Goal: Information Seeking & Learning: Learn about a topic

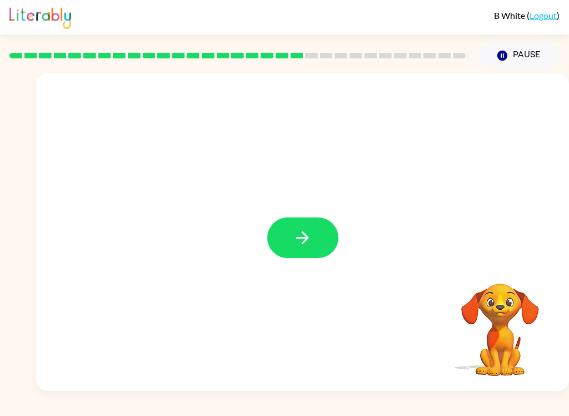
click at [327, 235] on button "button" at bounding box center [302, 237] width 71 height 41
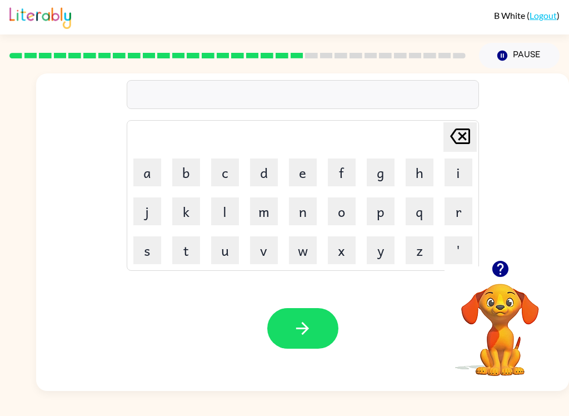
click at [266, 168] on button "d" at bounding box center [264, 172] width 28 height 28
click at [326, 329] on button "button" at bounding box center [302, 328] width 71 height 41
click at [295, 327] on icon "button" at bounding box center [302, 328] width 19 height 19
click at [292, 326] on button "button" at bounding box center [302, 328] width 71 height 41
click at [316, 322] on button "button" at bounding box center [302, 328] width 71 height 41
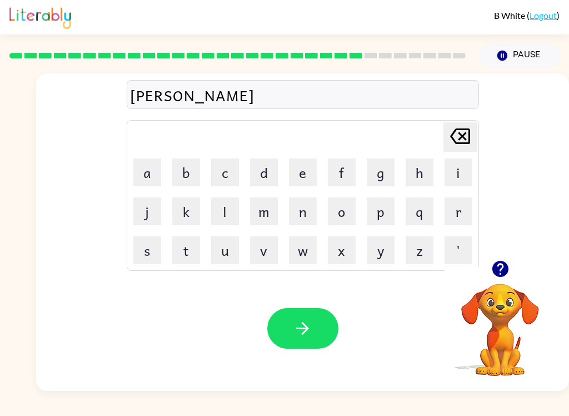
click at [317, 340] on button "button" at bounding box center [302, 328] width 71 height 41
click at [312, 310] on button "button" at bounding box center [302, 328] width 71 height 41
click at [310, 305] on div "Your browser must support playing .mp4 files to use Literably. Please try using…" at bounding box center [302, 328] width 533 height 125
click at [306, 338] on icon "button" at bounding box center [302, 328] width 19 height 19
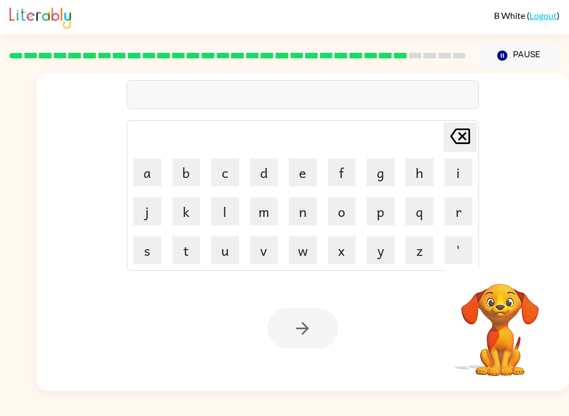
click at [142, 256] on button "s" at bounding box center [147, 250] width 28 height 28
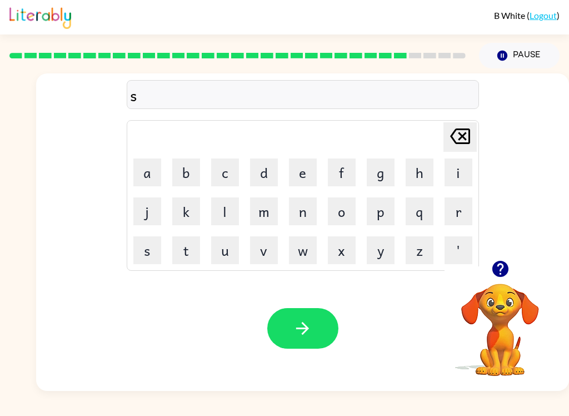
click at [472, 136] on icon "[PERSON_NAME] last character input" at bounding box center [460, 136] width 27 height 27
click at [472, 135] on icon "[PERSON_NAME] last character input" at bounding box center [460, 136] width 27 height 27
click at [143, 250] on button "s" at bounding box center [147, 250] width 28 height 28
click at [429, 149] on td "[PERSON_NAME] last character input" at bounding box center [302, 137] width 349 height 31
click at [509, 269] on icon "button" at bounding box center [500, 268] width 19 height 19
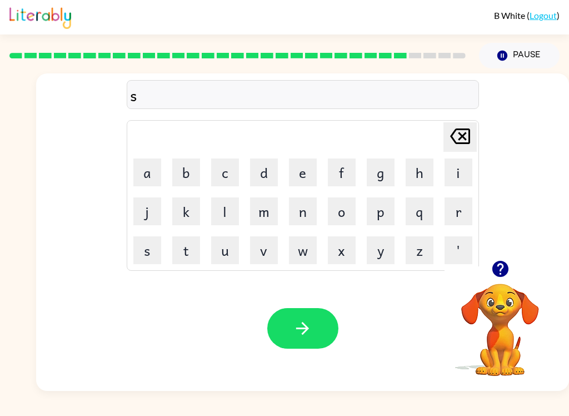
click at [190, 255] on button "t" at bounding box center [186, 250] width 28 height 28
click at [462, 209] on button "r" at bounding box center [459, 211] width 28 height 28
click at [148, 174] on button "a" at bounding box center [147, 172] width 28 height 28
click at [315, 204] on button "n" at bounding box center [303, 211] width 28 height 28
click at [305, 167] on button "e" at bounding box center [303, 172] width 28 height 28
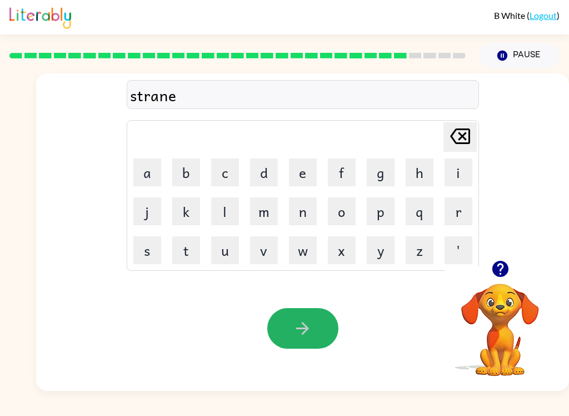
click at [319, 317] on button "button" at bounding box center [302, 328] width 71 height 41
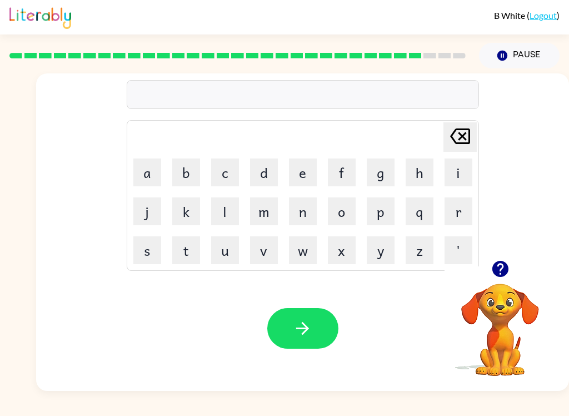
click at [146, 257] on button "s" at bounding box center [147, 250] width 28 height 28
click at [185, 251] on button "t" at bounding box center [186, 250] width 28 height 28
click at [461, 212] on button "r" at bounding box center [459, 211] width 28 height 28
click at [150, 173] on button "a" at bounding box center [147, 172] width 28 height 28
click at [306, 210] on button "n" at bounding box center [303, 211] width 28 height 28
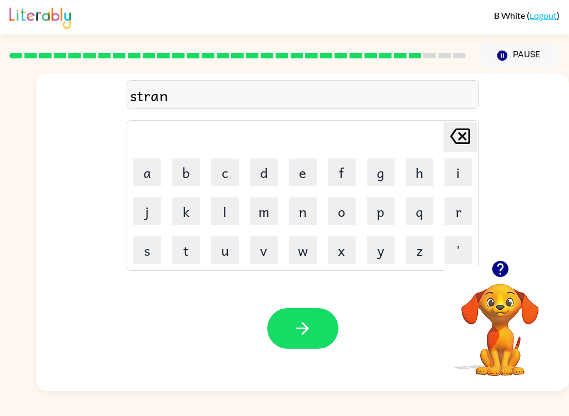
click at [302, 171] on button "e" at bounding box center [303, 172] width 28 height 28
click at [312, 331] on icon "button" at bounding box center [302, 328] width 19 height 19
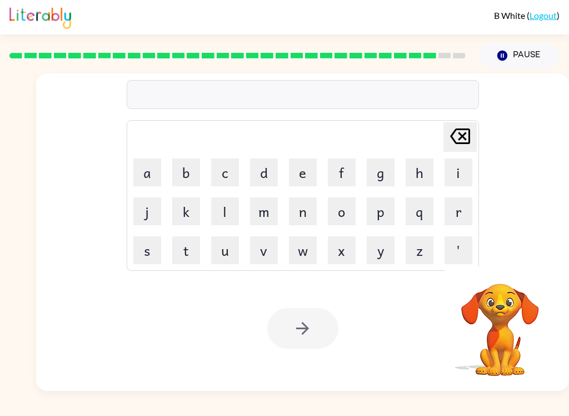
click at [23, 411] on div "B White ( Logout ) Pause Pause Delete Delete last character input a b c d e f g…" at bounding box center [284, 208] width 569 height 416
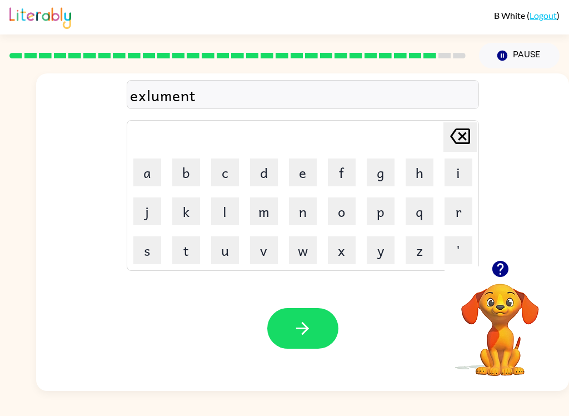
click at [329, 330] on button "button" at bounding box center [302, 328] width 71 height 41
click at [321, 336] on button "button" at bounding box center [302, 328] width 71 height 41
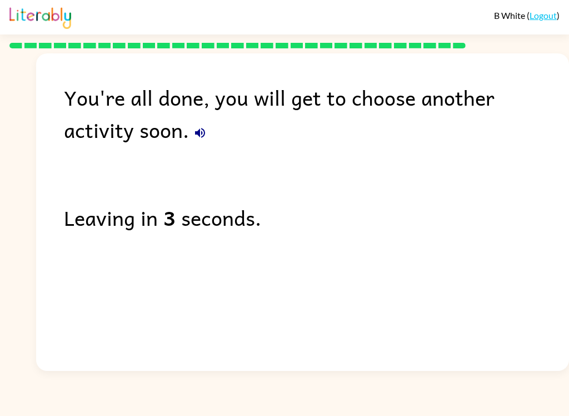
click at [120, 149] on div "You're all done, you will get to choose another activity soon. Leaving in 3 sec…" at bounding box center [302, 209] width 533 height 312
click at [193, 135] on icon "button" at bounding box center [199, 132] width 13 height 13
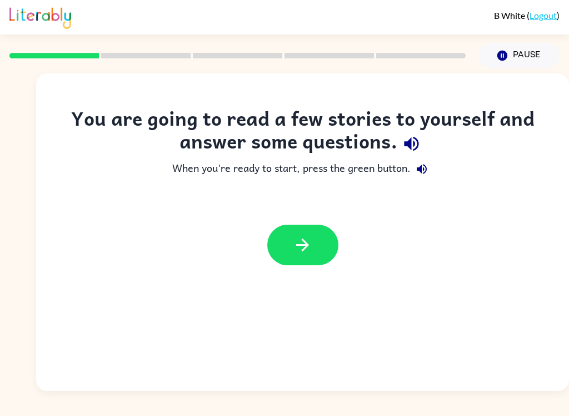
click at [327, 229] on button "button" at bounding box center [302, 245] width 71 height 41
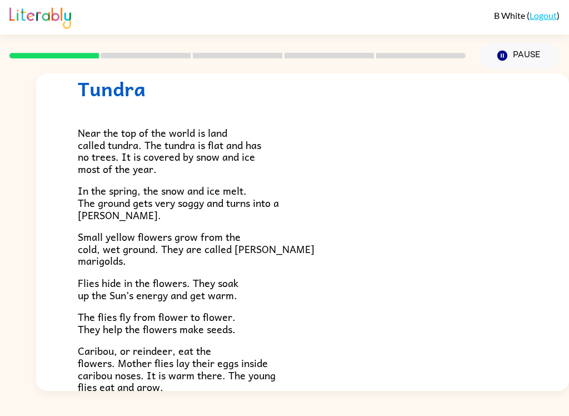
scroll to position [38, 0]
click at [447, 257] on p "Small yellow flowers grow from the cold, wet ground. They are called marsh mari…" at bounding box center [303, 248] width 450 height 36
click at [461, 291] on p "Flies hide in the flowers. They soak up the Sun’s energy and get warm." at bounding box center [303, 288] width 450 height 24
click at [455, 295] on p "Flies hide in the flowers. They soak up the Sun’s energy and get warm." at bounding box center [303, 288] width 450 height 24
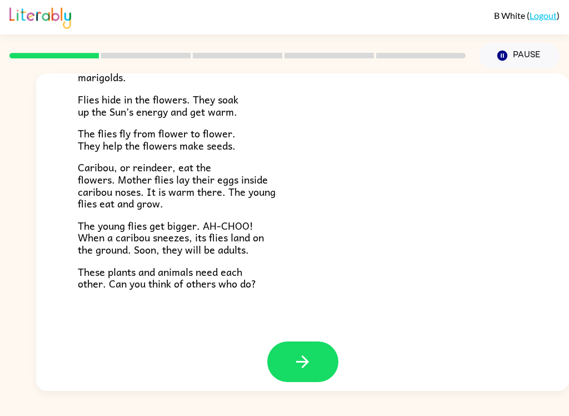
scroll to position [221, 0]
click at [313, 346] on button "button" at bounding box center [302, 362] width 71 height 41
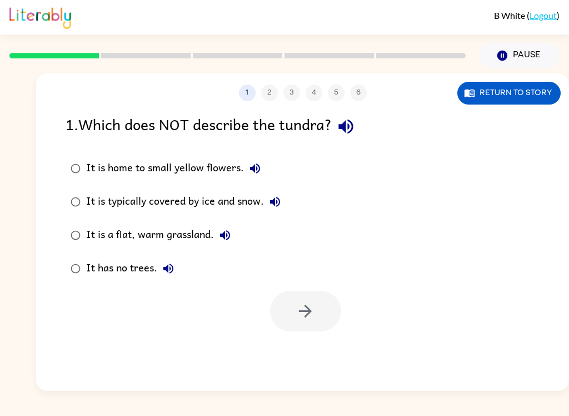
scroll to position [0, 0]
click at [352, 122] on icon "button" at bounding box center [345, 126] width 19 height 19
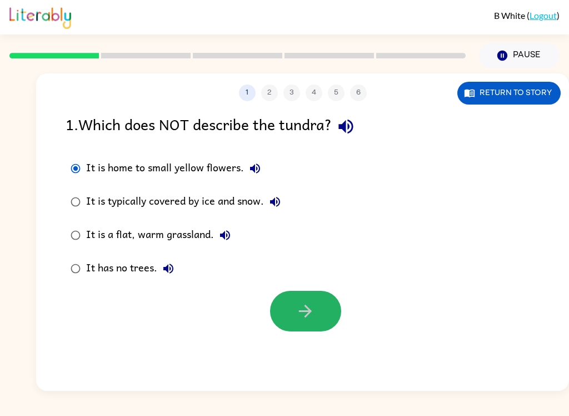
click at [308, 321] on icon "button" at bounding box center [305, 310] width 19 height 19
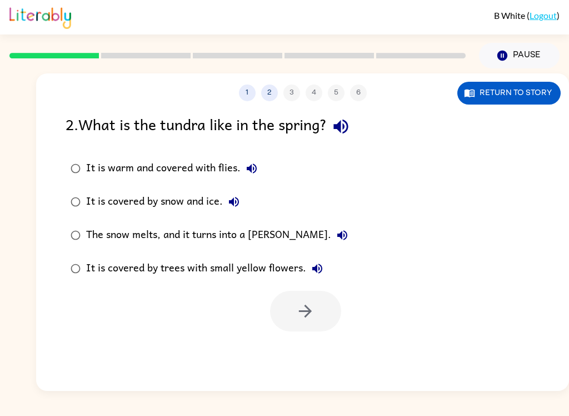
click at [341, 124] on icon "button" at bounding box center [340, 126] width 19 height 19
click at [260, 160] on div "It is warm and covered with flies." at bounding box center [174, 168] width 177 height 22
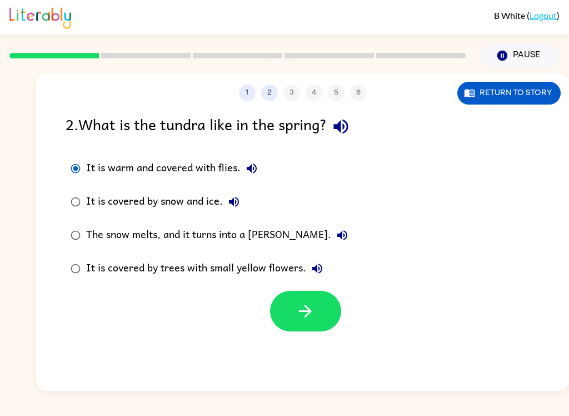
click at [262, 166] on button "It is warm and covered with flies." at bounding box center [252, 168] width 22 height 22
click at [266, 170] on label "It is warm and covered with flies." at bounding box center [209, 168] width 300 height 33
click at [232, 200] on icon "button" at bounding box center [233, 201] width 13 height 13
click at [336, 317] on button "button" at bounding box center [305, 311] width 71 height 41
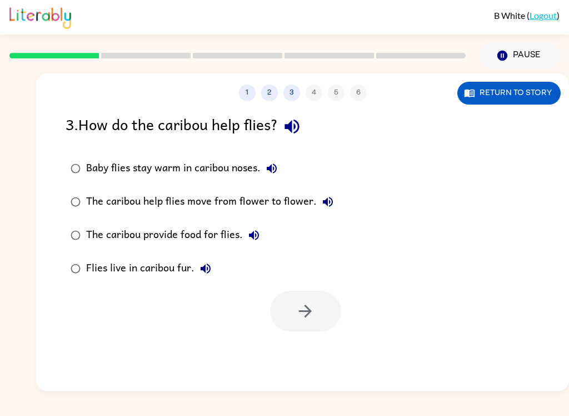
click at [299, 133] on icon "button" at bounding box center [292, 127] width 14 height 14
click at [276, 166] on icon "button" at bounding box center [272, 168] width 10 height 10
click at [326, 195] on button "The caribou help flies move from flower to flower." at bounding box center [328, 202] width 22 height 22
click at [258, 241] on icon "button" at bounding box center [253, 234] width 13 height 13
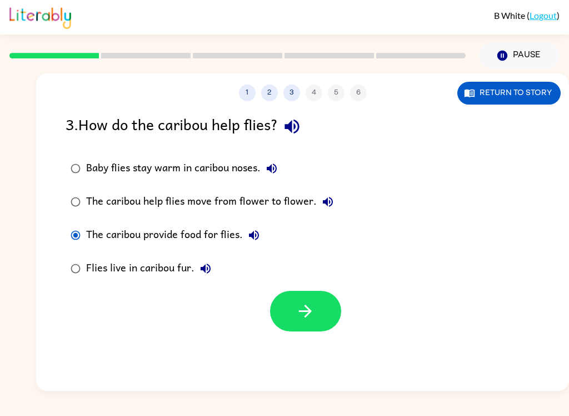
click at [316, 304] on button "button" at bounding box center [305, 311] width 71 height 41
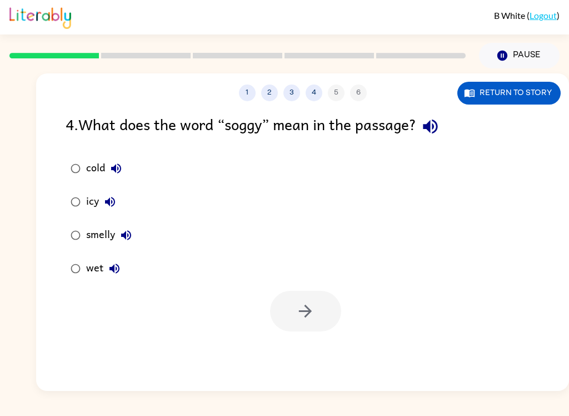
click at [445, 108] on div "1 2 3 4 5 6 Return to story 4 . What does the word “soggy” mean in the passage?…" at bounding box center [302, 231] width 533 height 317
click at [445, 130] on button "button" at bounding box center [430, 126] width 28 height 28
click at [430, 130] on icon "button" at bounding box center [430, 126] width 19 height 19
click at [455, 108] on div "1 2 3 4 5 6 Return to story 4 . What does the word “soggy” mean in the passage?…" at bounding box center [302, 231] width 533 height 317
click at [440, 135] on icon "button" at bounding box center [430, 126] width 19 height 19
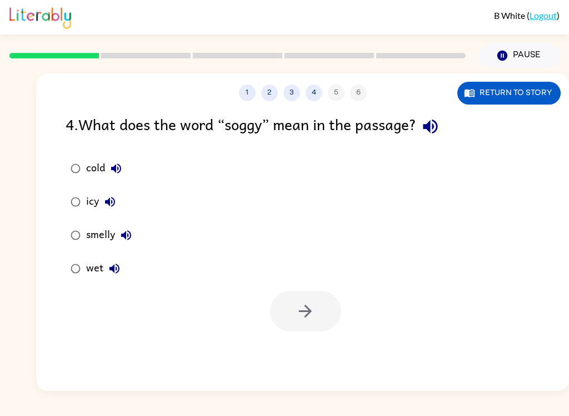
click at [91, 233] on div "smelly" at bounding box center [111, 235] width 51 height 22
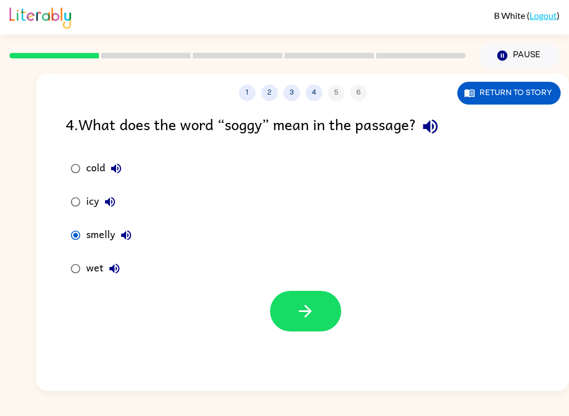
click at [313, 315] on icon "button" at bounding box center [305, 310] width 19 height 19
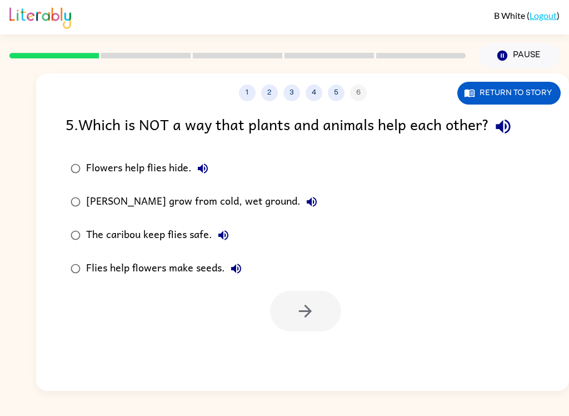
click at [510, 132] on icon "button" at bounding box center [503, 127] width 14 height 14
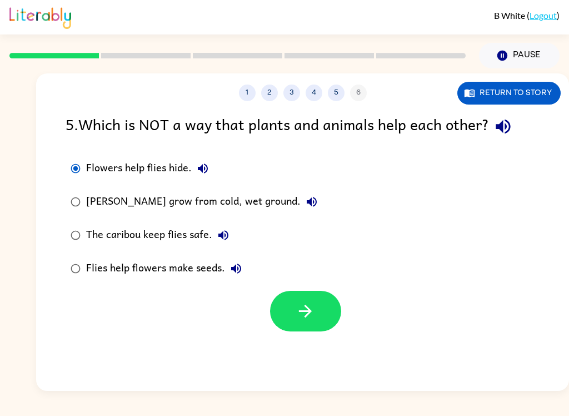
click at [329, 329] on button "button" at bounding box center [305, 311] width 71 height 41
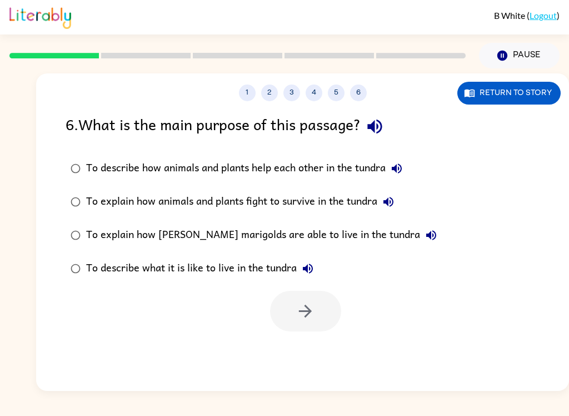
click at [381, 121] on icon "button" at bounding box center [374, 127] width 14 height 14
click at [354, 230] on div "To explain how marsh marigolds are able to live in the tundra" at bounding box center [264, 235] width 356 height 22
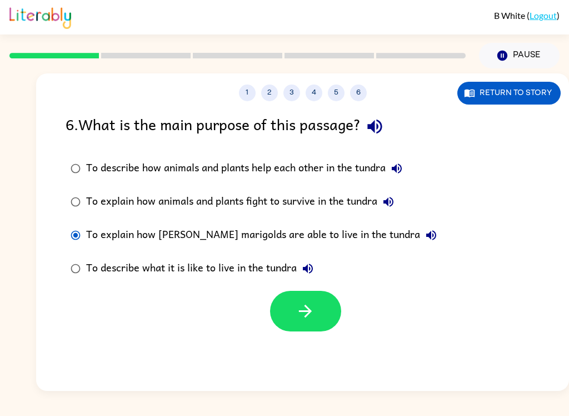
click at [351, 232] on div "To explain how marsh marigolds are able to live in the tundra" at bounding box center [264, 235] width 356 height 22
click at [313, 316] on icon "button" at bounding box center [305, 310] width 19 height 19
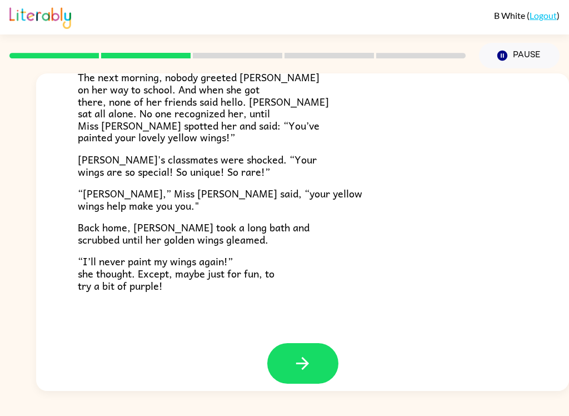
scroll to position [301, 0]
click at [304, 360] on icon "button" at bounding box center [302, 363] width 13 height 13
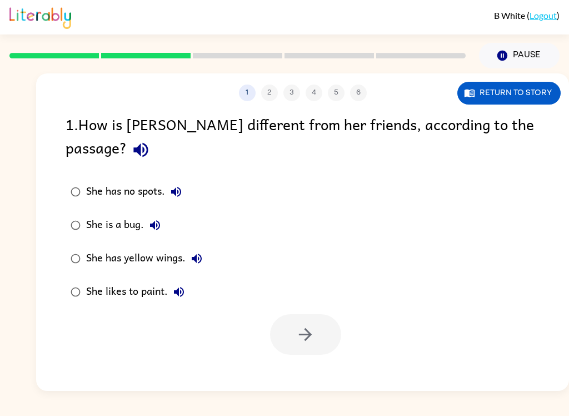
click at [155, 141] on button "button" at bounding box center [141, 150] width 28 height 28
click at [180, 181] on button "She has no spots." at bounding box center [176, 192] width 22 height 22
click at [161, 218] on icon "button" at bounding box center [154, 224] width 13 height 13
click at [201, 247] on button "She has yellow wings." at bounding box center [197, 258] width 22 height 22
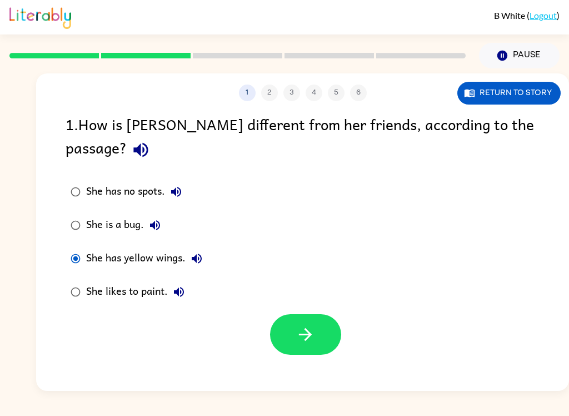
click at [303, 325] on icon "button" at bounding box center [305, 334] width 19 height 19
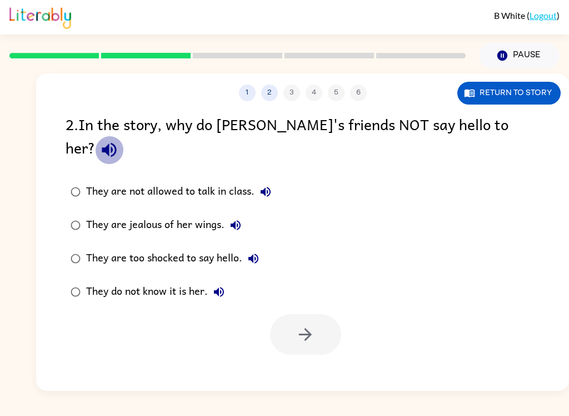
click at [119, 140] on icon "button" at bounding box center [108, 149] width 19 height 19
click at [271, 185] on icon "button" at bounding box center [265, 191] width 13 height 13
click at [86, 181] on div "They are not allowed to talk in class." at bounding box center [181, 192] width 191 height 22
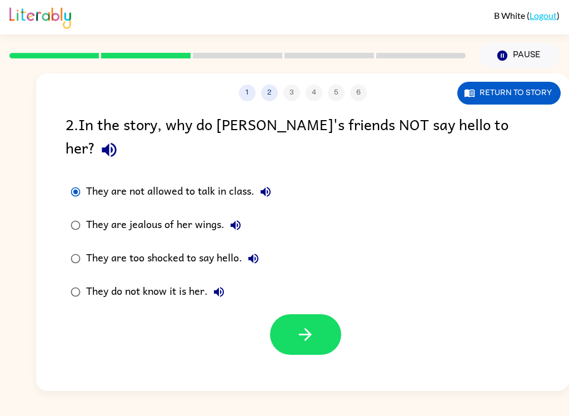
click at [316, 331] on button "button" at bounding box center [305, 334] width 71 height 41
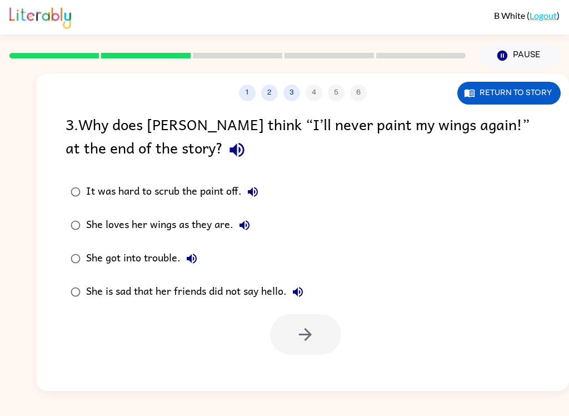
click at [260, 198] on icon "button" at bounding box center [252, 191] width 13 height 13
click at [251, 227] on icon "button" at bounding box center [244, 224] width 13 height 13
click at [195, 257] on icon "button" at bounding box center [192, 258] width 10 height 10
click at [297, 290] on icon "button" at bounding box center [297, 291] width 13 height 13
click at [94, 221] on div "She loves her wings as they are." at bounding box center [171, 225] width 170 height 22
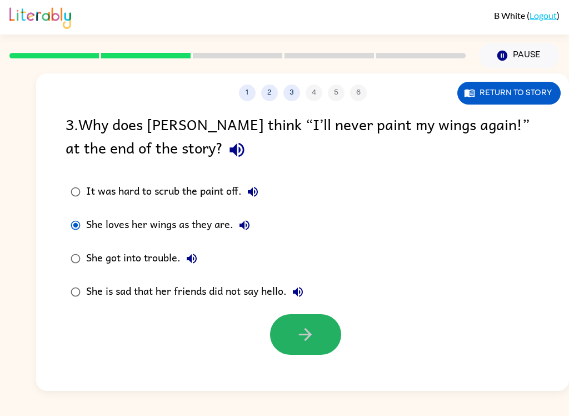
click at [335, 339] on button "button" at bounding box center [305, 334] width 71 height 41
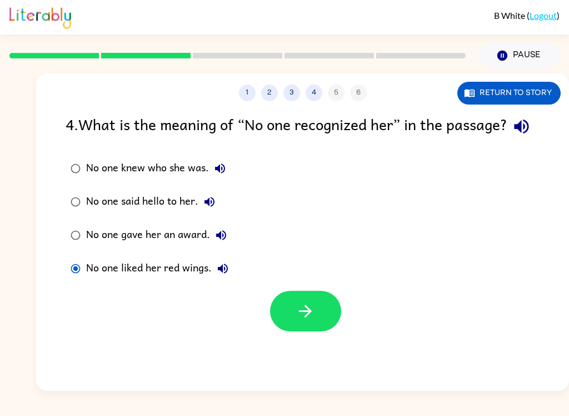
click at [317, 331] on button "button" at bounding box center [305, 311] width 71 height 41
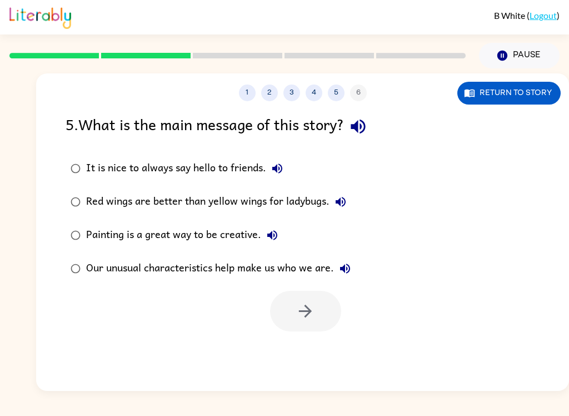
click at [365, 135] on icon "button" at bounding box center [358, 126] width 19 height 19
click at [309, 209] on div "Red wings are better than yellow wings for ladybugs." at bounding box center [219, 202] width 266 height 22
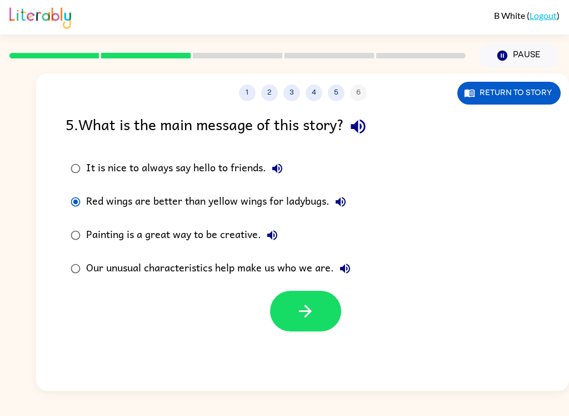
click at [302, 199] on div "Red wings are better than yellow wings for ladybugs." at bounding box center [219, 202] width 266 height 22
click at [301, 326] on button "button" at bounding box center [305, 311] width 71 height 41
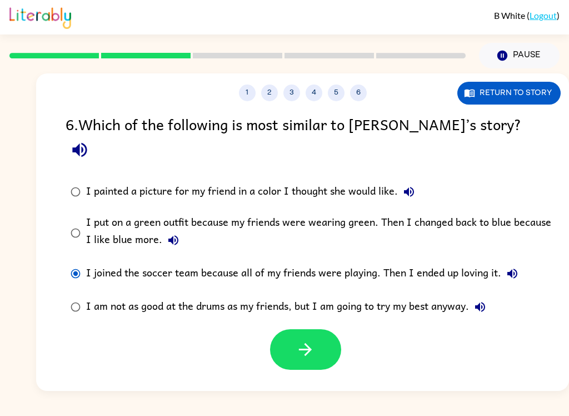
click at [280, 330] on button "button" at bounding box center [305, 349] width 71 height 41
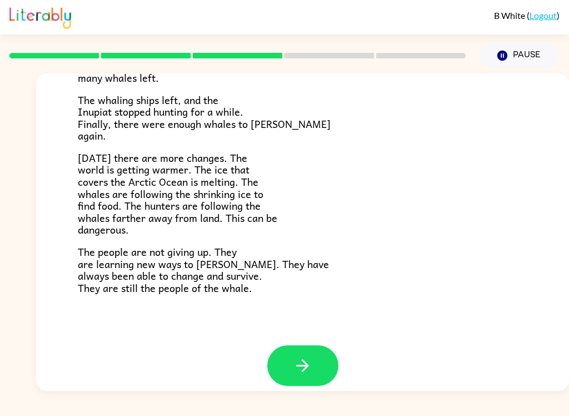
scroll to position [362, 0]
click at [322, 362] on button "button" at bounding box center [302, 366] width 71 height 41
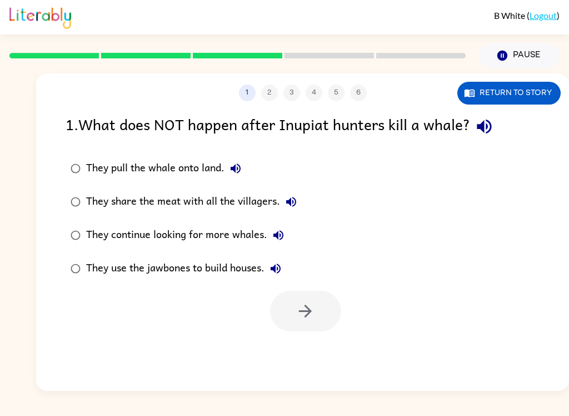
click at [215, 200] on div "They share the meat with all the villagers." at bounding box center [194, 202] width 216 height 22
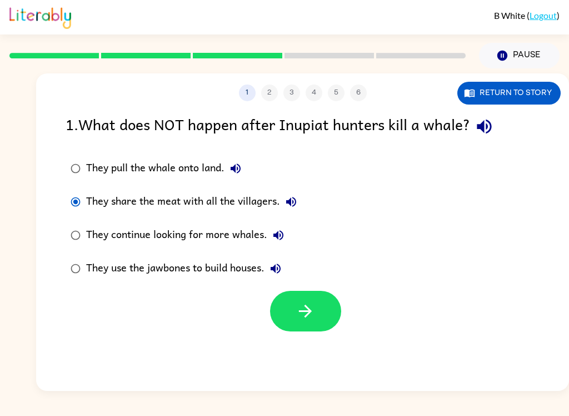
click at [291, 292] on button "button" at bounding box center [305, 311] width 71 height 41
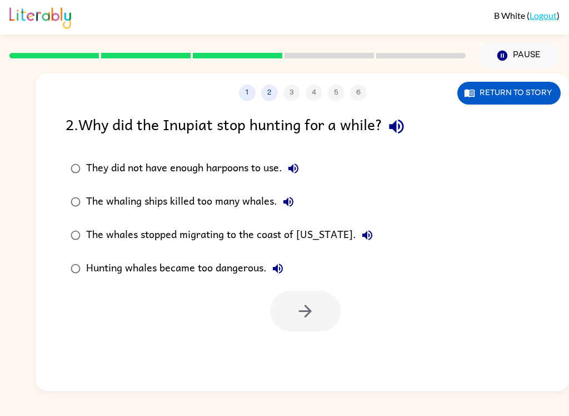
click at [422, 125] on div "2 . Why did the Inupiat stop hunting for a while?" at bounding box center [303, 126] width 474 height 28
click at [421, 125] on div "2 . Why did the Inupiat stop hunting for a while?" at bounding box center [303, 126] width 474 height 28
click at [401, 136] on icon "button" at bounding box center [396, 126] width 19 height 19
click at [149, 279] on div "Hunting whales became too dangerous." at bounding box center [187, 268] width 203 height 22
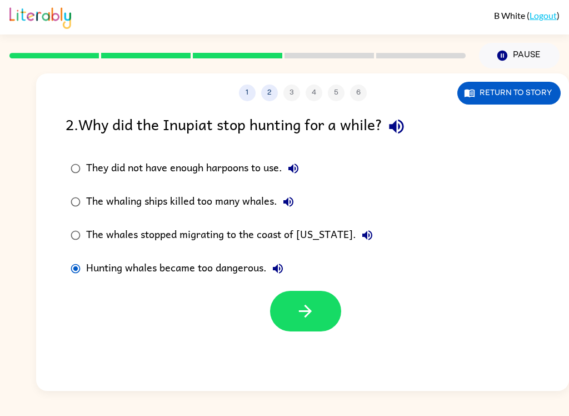
click at [282, 270] on icon "button" at bounding box center [277, 268] width 13 height 13
click at [314, 311] on icon "button" at bounding box center [305, 310] width 19 height 19
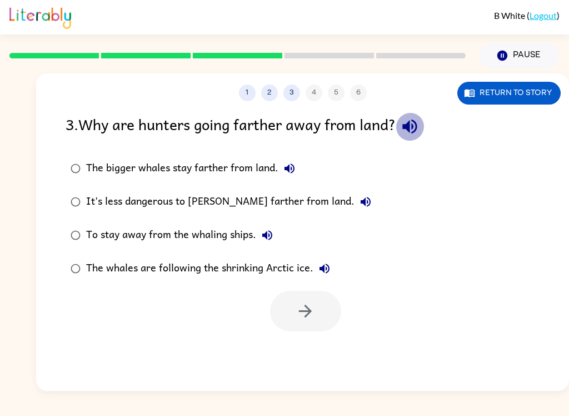
click at [411, 122] on icon "button" at bounding box center [409, 126] width 19 height 19
click at [288, 164] on icon "button" at bounding box center [289, 168] width 13 height 13
click at [359, 206] on icon "button" at bounding box center [365, 201] width 13 height 13
click at [270, 234] on icon "button" at bounding box center [267, 235] width 10 height 10
click at [327, 271] on icon "button" at bounding box center [324, 268] width 13 height 13
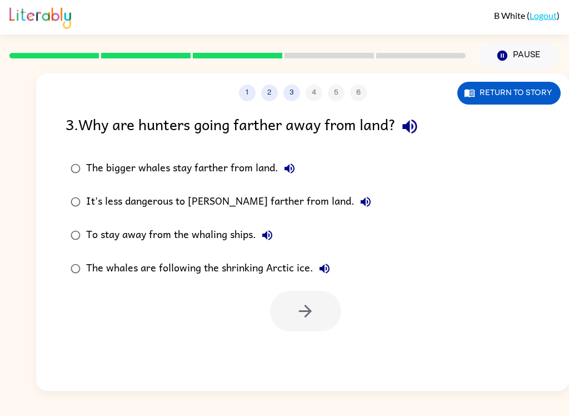
click at [316, 310] on div at bounding box center [305, 311] width 71 height 41
click at [68, 211] on label "It's less dangerous to hunt farther from land." at bounding box center [220, 201] width 323 height 33
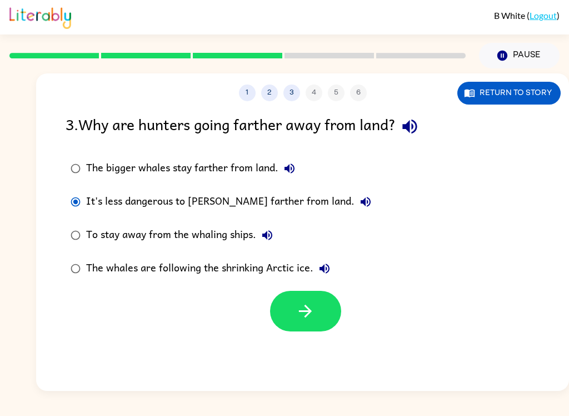
click at [303, 325] on button "button" at bounding box center [305, 311] width 71 height 41
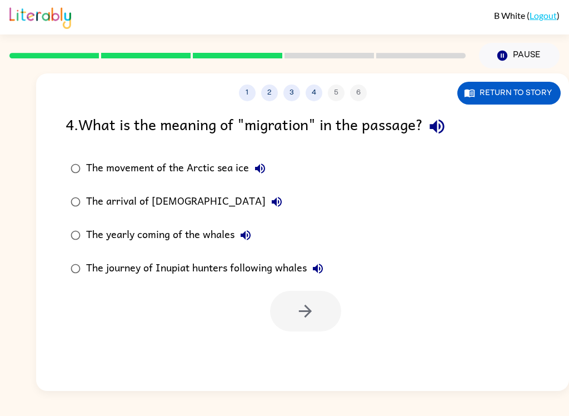
click at [479, 125] on div "4 . What is the meaning of "migration" in the passage?" at bounding box center [303, 126] width 474 height 28
click at [451, 124] on button "button" at bounding box center [437, 126] width 28 height 28
click at [270, 167] on button "The movement of the Arctic sea ice" at bounding box center [260, 168] width 22 height 22
click at [266, 205] on button "The arrival of Europeans" at bounding box center [277, 202] width 22 height 22
click at [255, 232] on button "The yearly coming of the whales" at bounding box center [246, 235] width 22 height 22
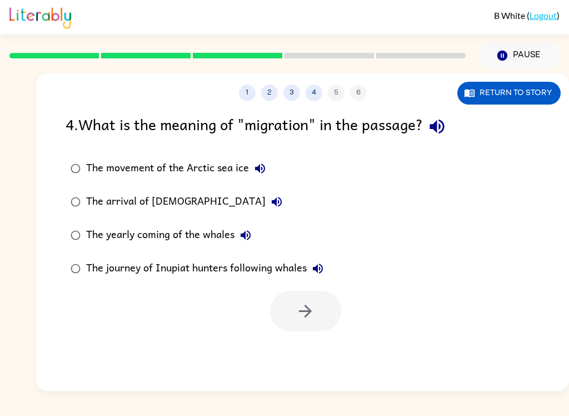
click at [86, 228] on div "The yearly coming of the whales" at bounding box center [171, 235] width 171 height 22
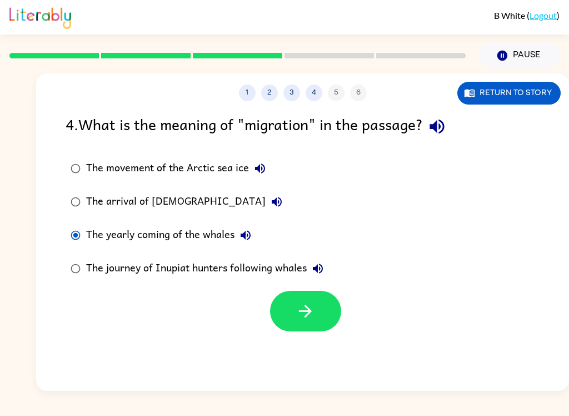
click at [312, 317] on icon "button" at bounding box center [305, 310] width 19 height 19
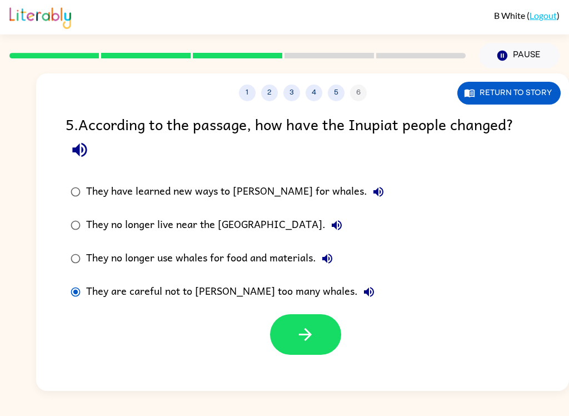
click at [317, 323] on button "button" at bounding box center [305, 334] width 71 height 41
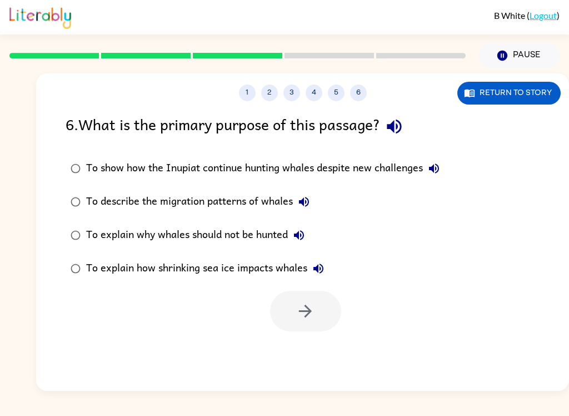
click at [318, 303] on div at bounding box center [305, 311] width 71 height 41
click at [318, 302] on div at bounding box center [305, 311] width 71 height 41
click at [317, 320] on div at bounding box center [305, 311] width 71 height 41
click at [325, 316] on div at bounding box center [305, 311] width 71 height 41
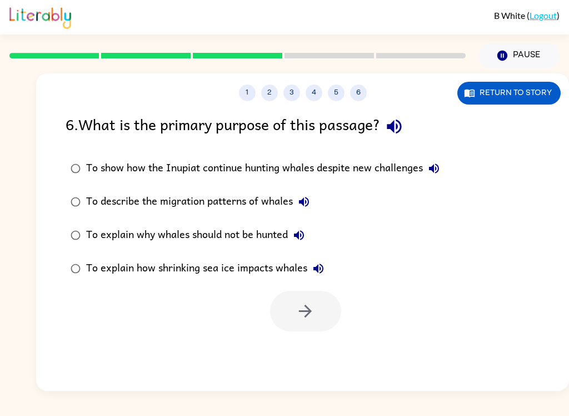
click at [325, 316] on div at bounding box center [305, 311] width 71 height 41
click at [441, 169] on icon "button" at bounding box center [433, 168] width 13 height 13
click at [91, 232] on div "To explain why whales should not be hunted" at bounding box center [198, 235] width 224 height 22
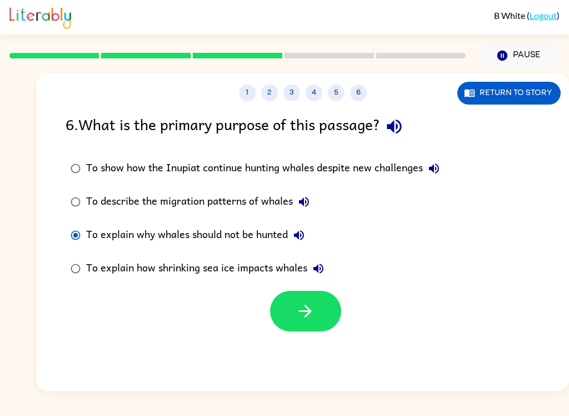
click at [312, 313] on icon "button" at bounding box center [305, 310] width 19 height 19
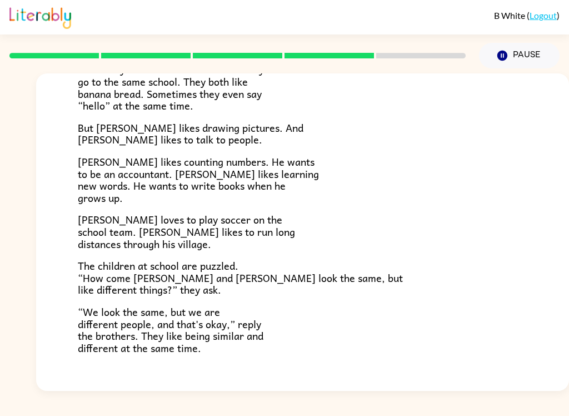
scroll to position [171, 0]
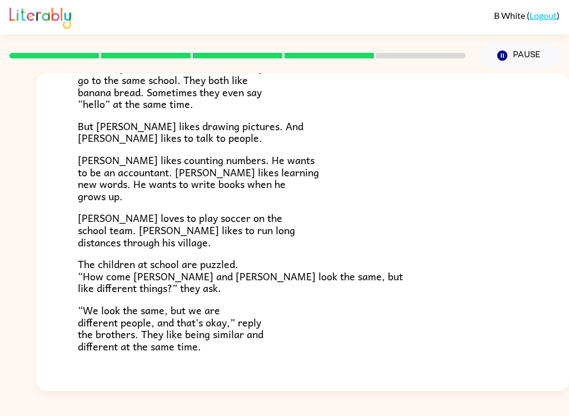
click at [236, 361] on div "Zane and Zeke Zane and Zeke are twin brothers. "They look the same," people alw…" at bounding box center [302, 153] width 533 height 501
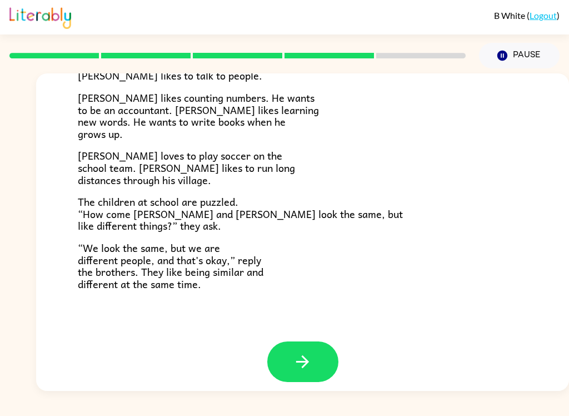
scroll to position [232, 0]
click at [298, 352] on icon "button" at bounding box center [302, 361] width 19 height 19
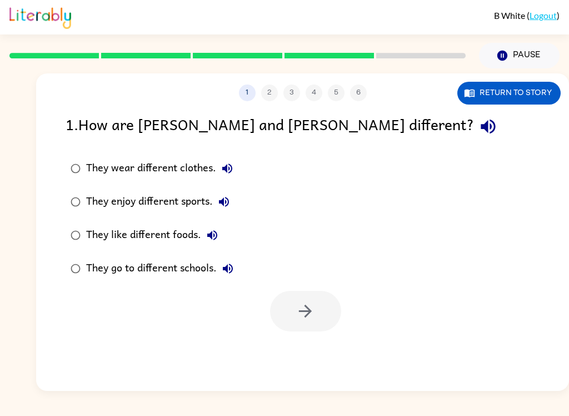
scroll to position [0, 0]
click at [474, 138] on button "button" at bounding box center [488, 126] width 28 height 28
click at [235, 263] on icon "button" at bounding box center [227, 268] width 13 height 13
click at [218, 236] on icon "button" at bounding box center [212, 234] width 13 height 13
click at [228, 196] on icon "button" at bounding box center [223, 201] width 13 height 13
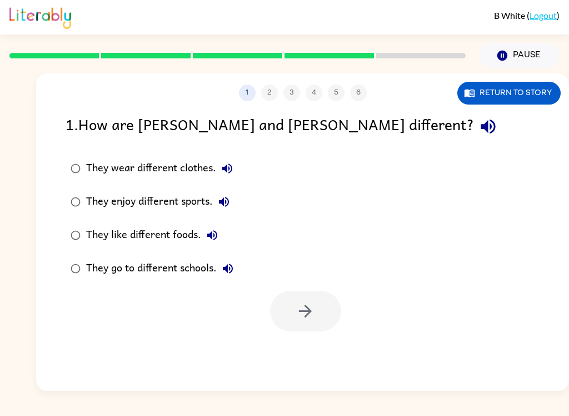
click at [231, 162] on icon "button" at bounding box center [227, 168] width 13 height 13
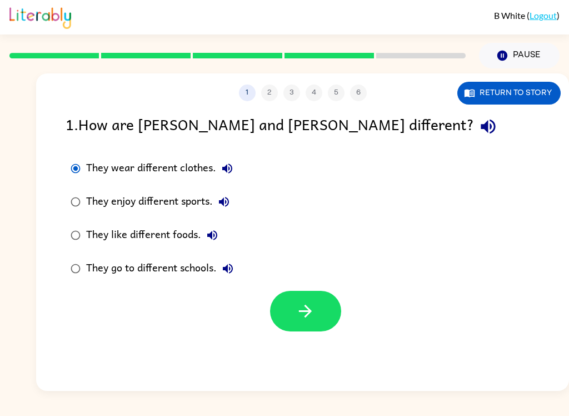
click at [327, 329] on button "button" at bounding box center [305, 311] width 71 height 41
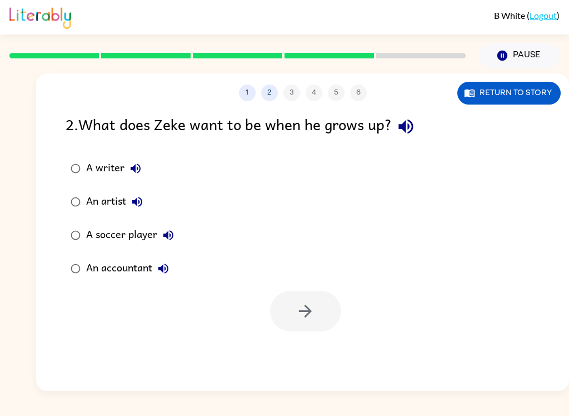
click at [406, 133] on icon "button" at bounding box center [405, 126] width 19 height 19
click at [136, 165] on icon "button" at bounding box center [135, 168] width 13 height 13
click at [148, 196] on div "An artist" at bounding box center [117, 202] width 62 height 22
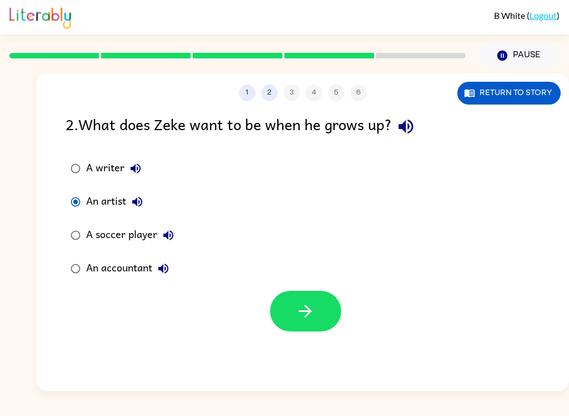
click at [146, 204] on button "An artist" at bounding box center [137, 202] width 22 height 22
click at [335, 61] on div at bounding box center [238, 55] width 470 height 39
click at [171, 237] on icon "button" at bounding box center [168, 234] width 13 height 13
click at [345, 330] on div at bounding box center [302, 308] width 533 height 46
click at [304, 309] on icon "button" at bounding box center [305, 310] width 19 height 19
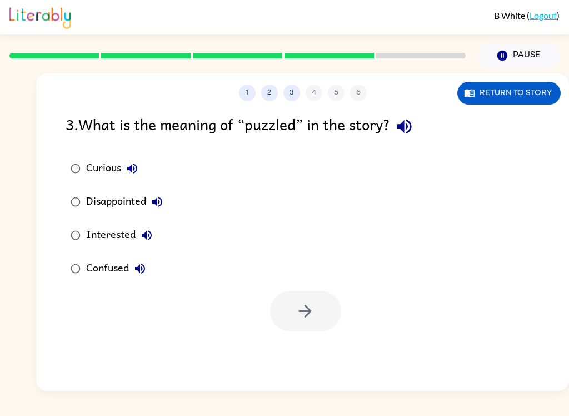
click at [417, 138] on button "button" at bounding box center [404, 126] width 28 height 28
click at [131, 160] on button "Curious" at bounding box center [132, 168] width 22 height 22
click at [153, 197] on icon "button" at bounding box center [157, 201] width 13 height 13
click at [145, 228] on button "Interested" at bounding box center [147, 235] width 22 height 22
click at [134, 277] on button "Confused" at bounding box center [140, 268] width 22 height 22
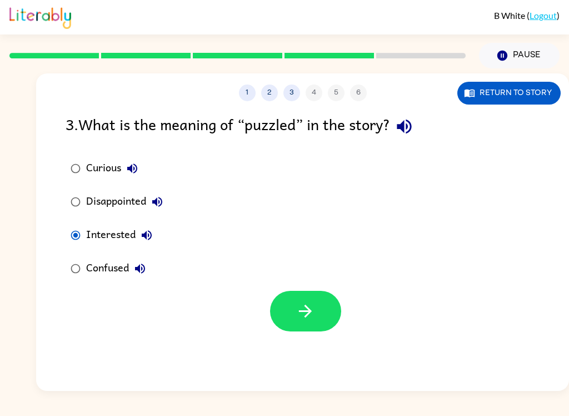
click at [305, 308] on icon "button" at bounding box center [305, 310] width 19 height 19
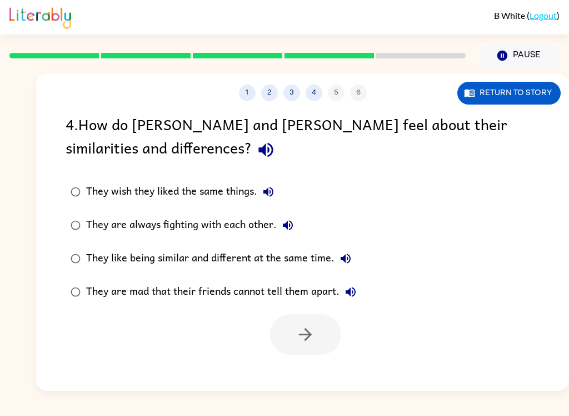
click at [256, 142] on icon "button" at bounding box center [265, 149] width 19 height 19
click at [262, 205] on label "They wish they liked the same things." at bounding box center [213, 191] width 308 height 33
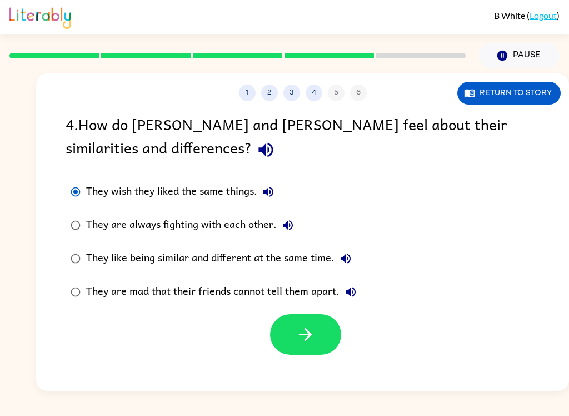
click at [273, 195] on icon "button" at bounding box center [268, 192] width 10 height 10
click at [294, 232] on icon "button" at bounding box center [287, 224] width 13 height 13
click at [349, 257] on icon "button" at bounding box center [346, 258] width 10 height 10
click at [359, 288] on button "They are mad that their friends cannot tell them apart." at bounding box center [351, 292] width 22 height 22
click at [315, 340] on icon "button" at bounding box center [305, 334] width 19 height 19
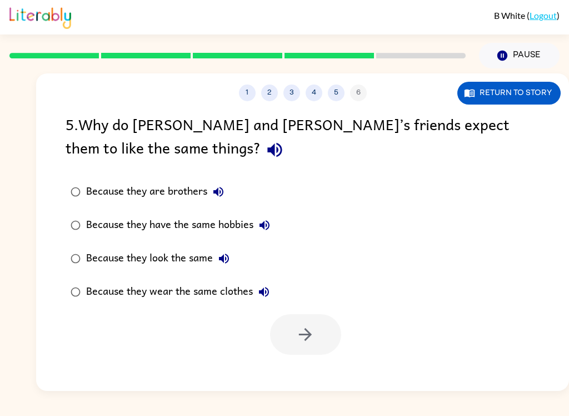
click at [261, 149] on button "button" at bounding box center [275, 150] width 28 height 28
click at [265, 148] on icon "button" at bounding box center [274, 149] width 19 height 19
click at [220, 203] on button "Because they are brothers" at bounding box center [218, 192] width 22 height 22
click at [270, 226] on icon "button" at bounding box center [265, 225] width 10 height 10
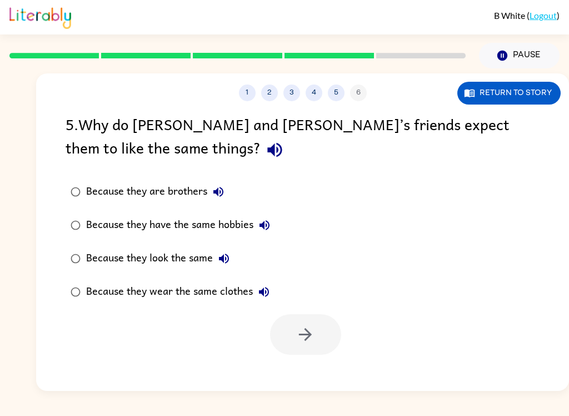
click at [231, 255] on button "Because they look the same" at bounding box center [224, 258] width 22 height 22
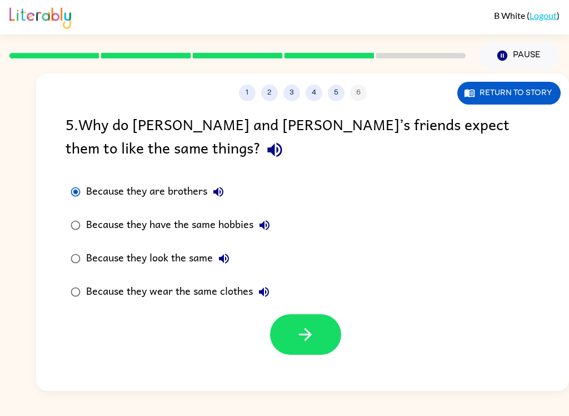
click at [314, 342] on icon "button" at bounding box center [305, 334] width 19 height 19
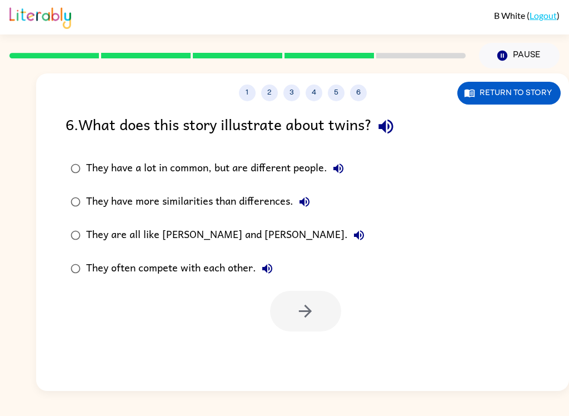
click at [314, 342] on div "1 2 3 4 5 6 Return to story 6 . What does this story illustrate about twins? Th…" at bounding box center [302, 231] width 533 height 317
click at [308, 307] on div at bounding box center [305, 311] width 71 height 41
click at [306, 315] on div at bounding box center [305, 311] width 71 height 41
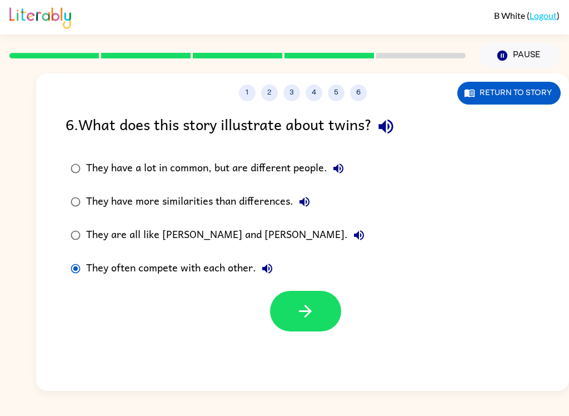
click at [307, 305] on icon "button" at bounding box center [305, 310] width 19 height 19
